Goal: Transaction & Acquisition: Book appointment/travel/reservation

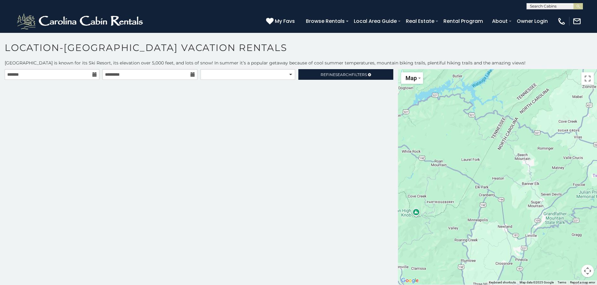
click at [95, 73] on icon at bounding box center [94, 74] width 4 height 4
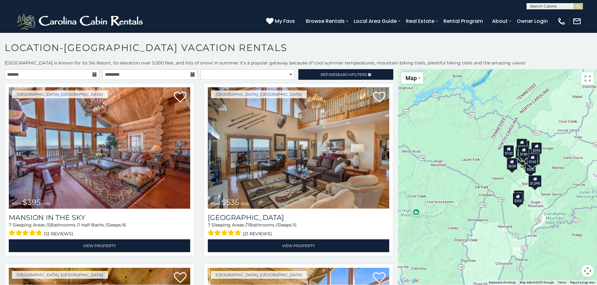
click at [94, 75] on icon at bounding box center [94, 74] width 4 height 4
click at [83, 75] on input "text" at bounding box center [52, 74] width 95 height 11
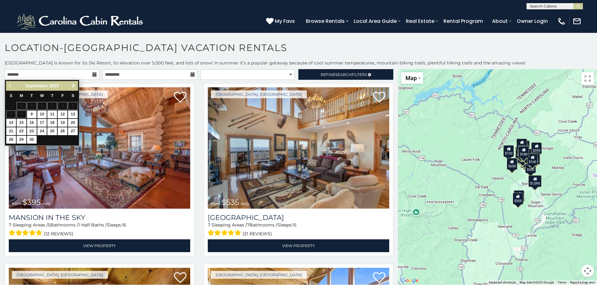
click at [75, 84] on span "Next" at bounding box center [73, 85] width 5 height 5
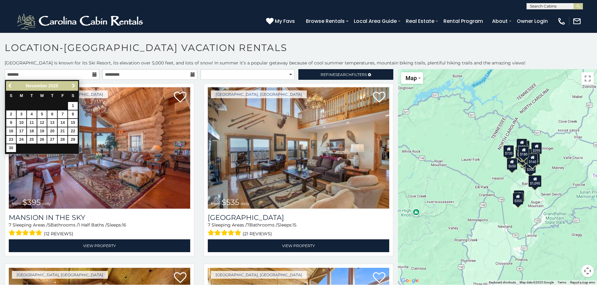
click at [75, 84] on span "Next" at bounding box center [73, 85] width 5 height 5
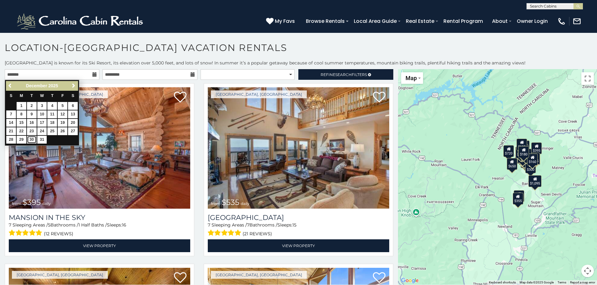
click at [31, 139] on link "30" at bounding box center [32, 140] width 10 height 8
type input "**********"
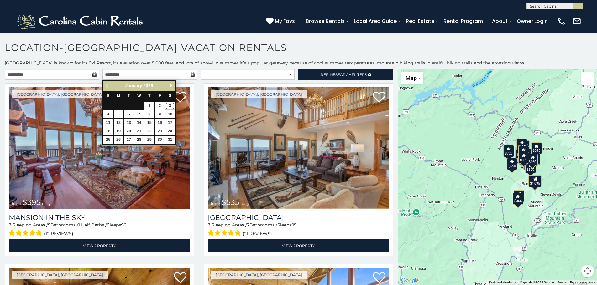
click at [168, 104] on link "3" at bounding box center [170, 106] width 10 height 8
type input "**********"
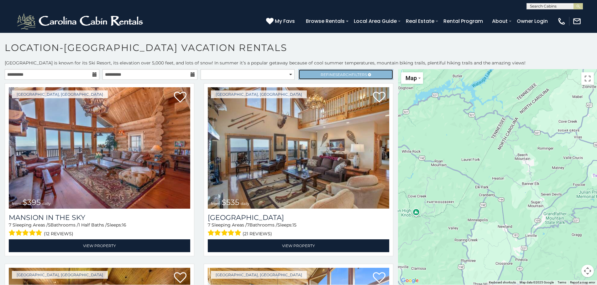
click at [321, 75] on span "Refine Search Filters" at bounding box center [344, 74] width 46 height 5
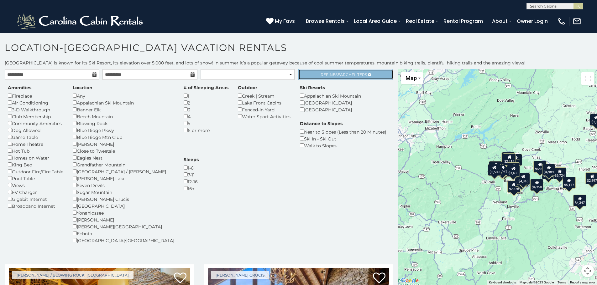
click at [322, 73] on span "Refine Search Filters" at bounding box center [344, 74] width 46 height 5
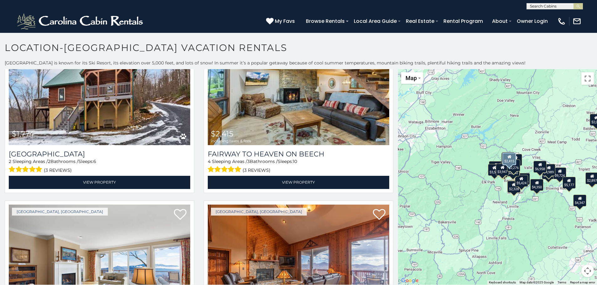
scroll to position [2350, 0]
